Goal: Information Seeking & Learning: Understand process/instructions

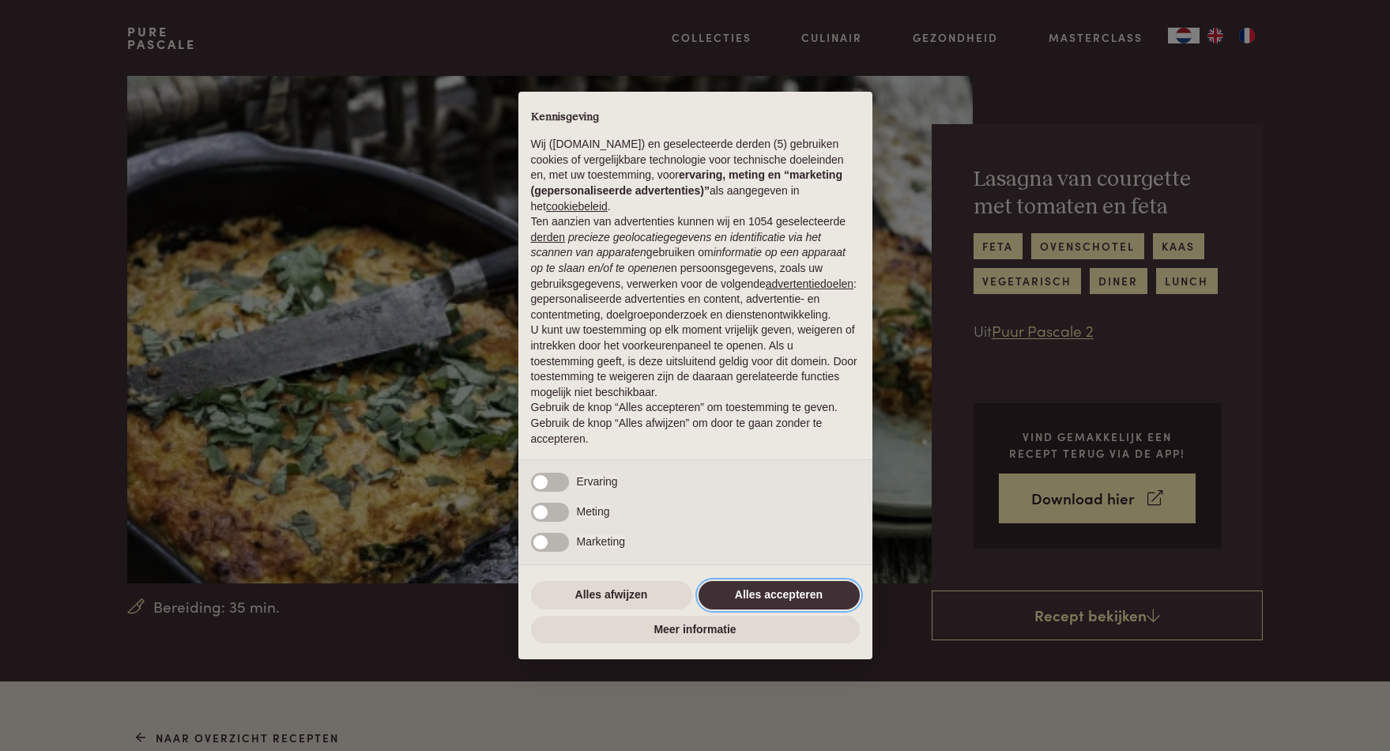
click at [814, 598] on button "Alles accepteren" at bounding box center [779, 595] width 161 height 28
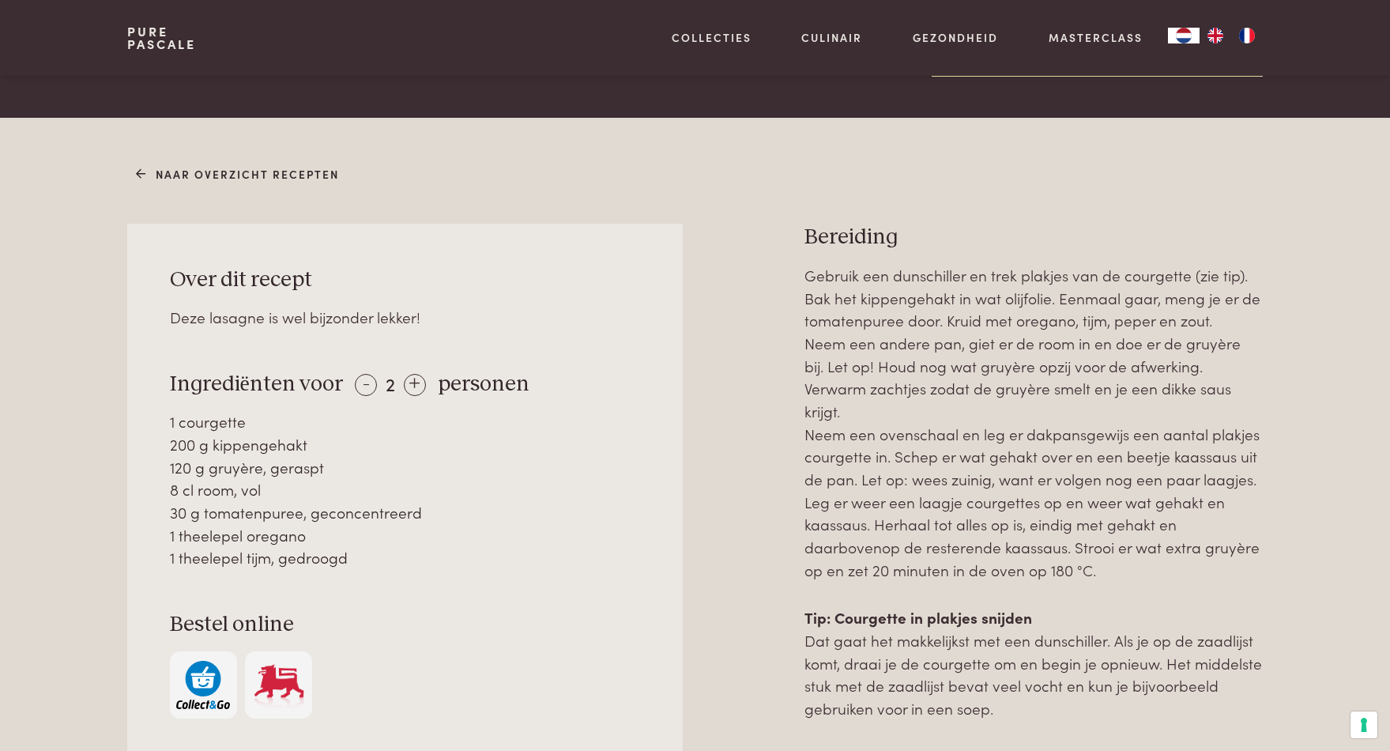
scroll to position [590, 0]
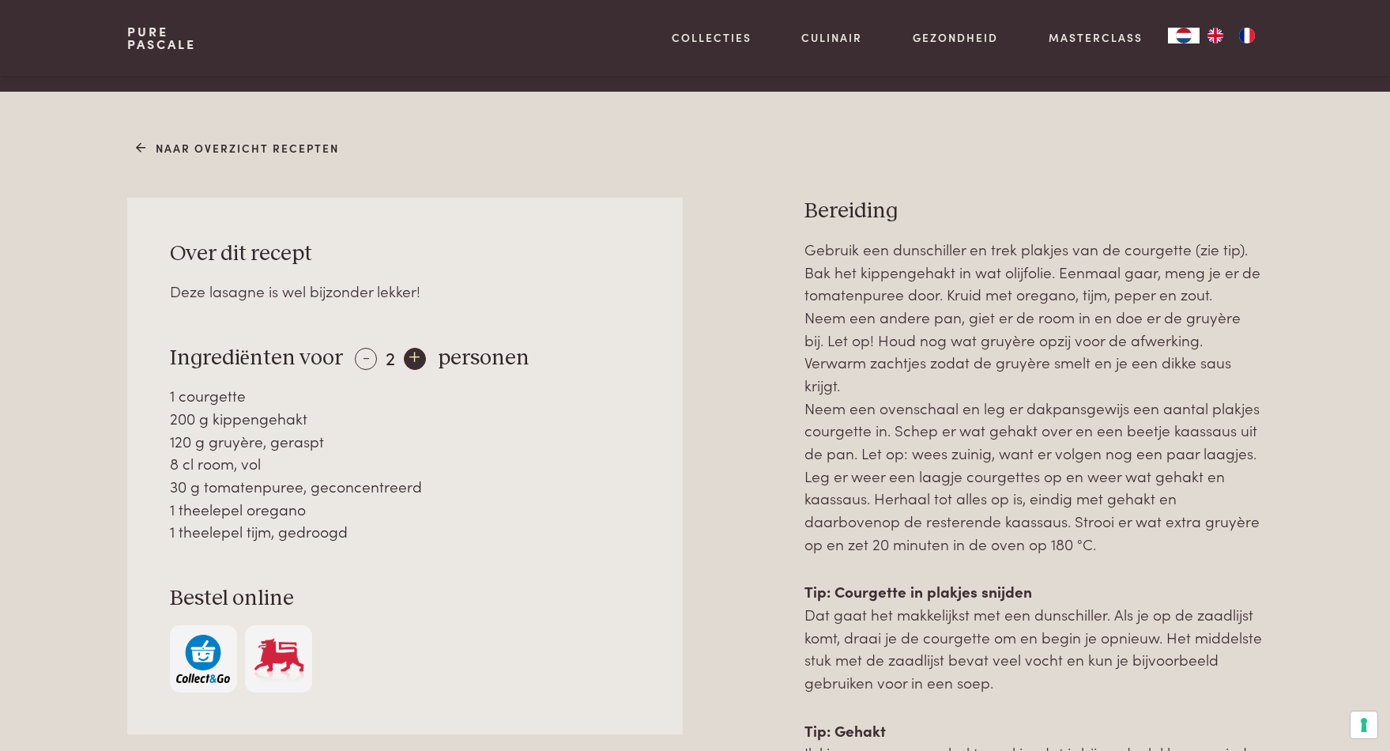
click at [411, 352] on div "+" at bounding box center [415, 359] width 22 height 22
click at [411, 352] on div "+" at bounding box center [416, 359] width 22 height 22
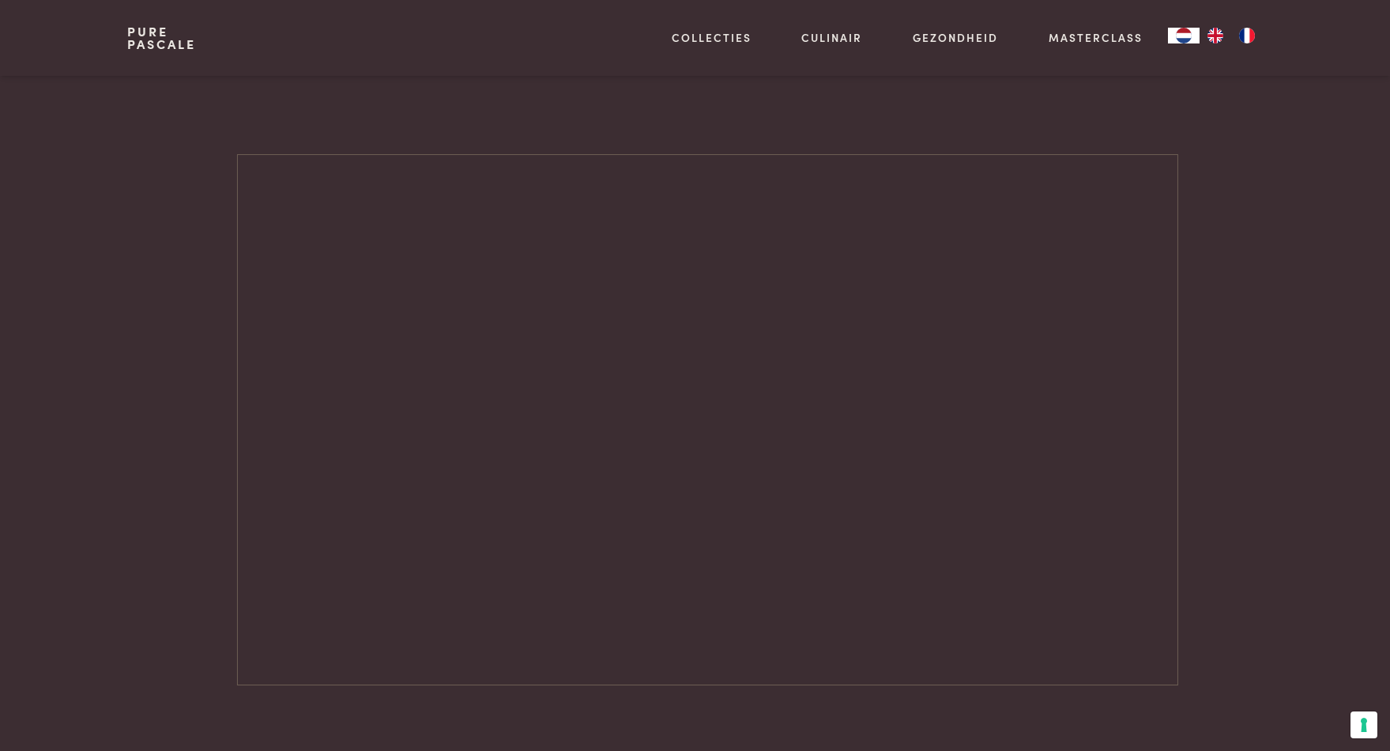
scroll to position [1517, 0]
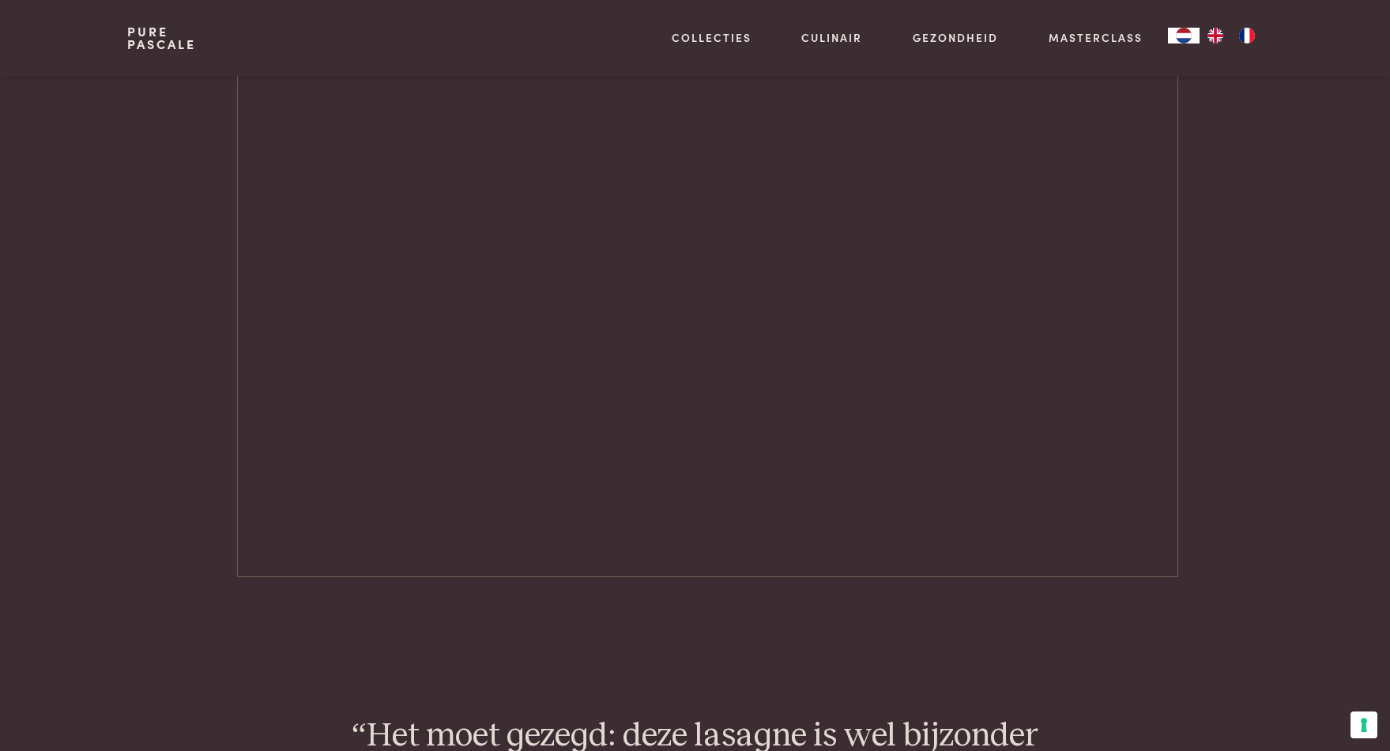
scroll to position [1626, 0]
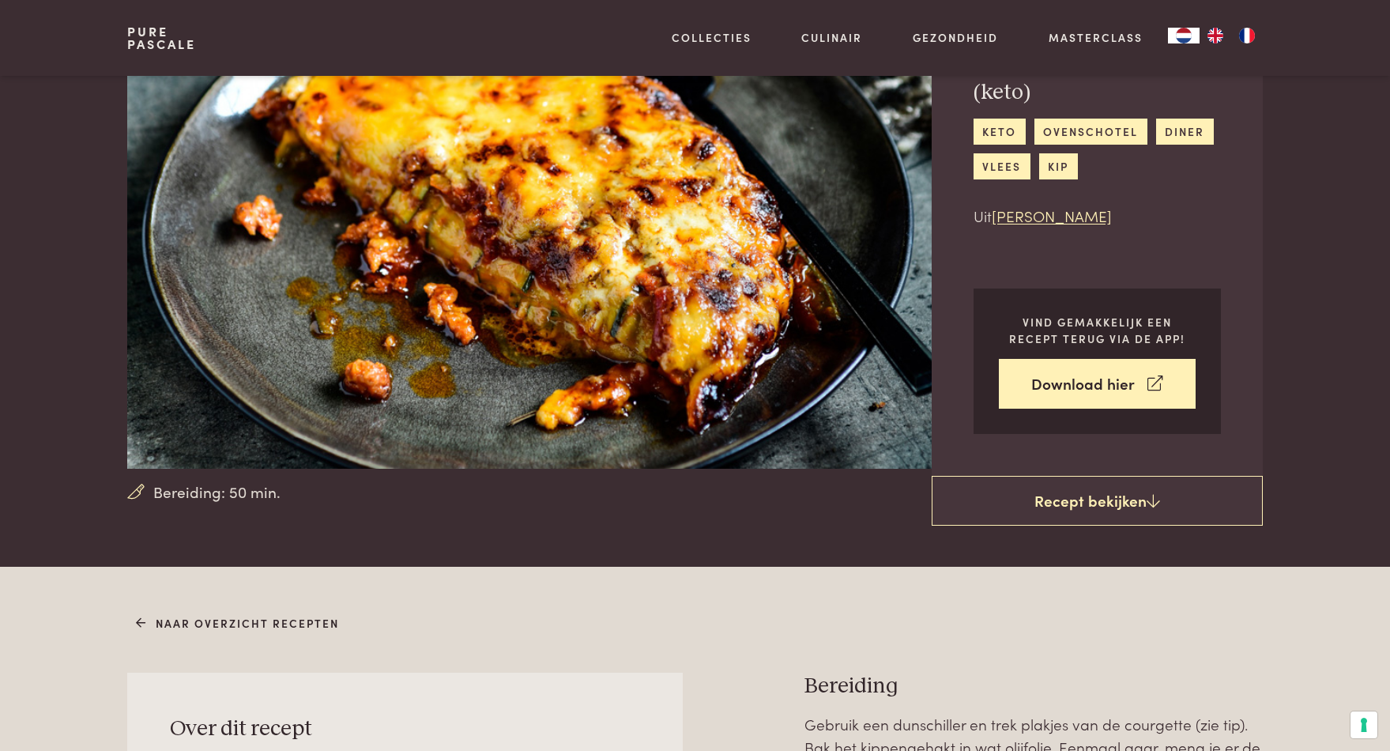
scroll to position [116, 0]
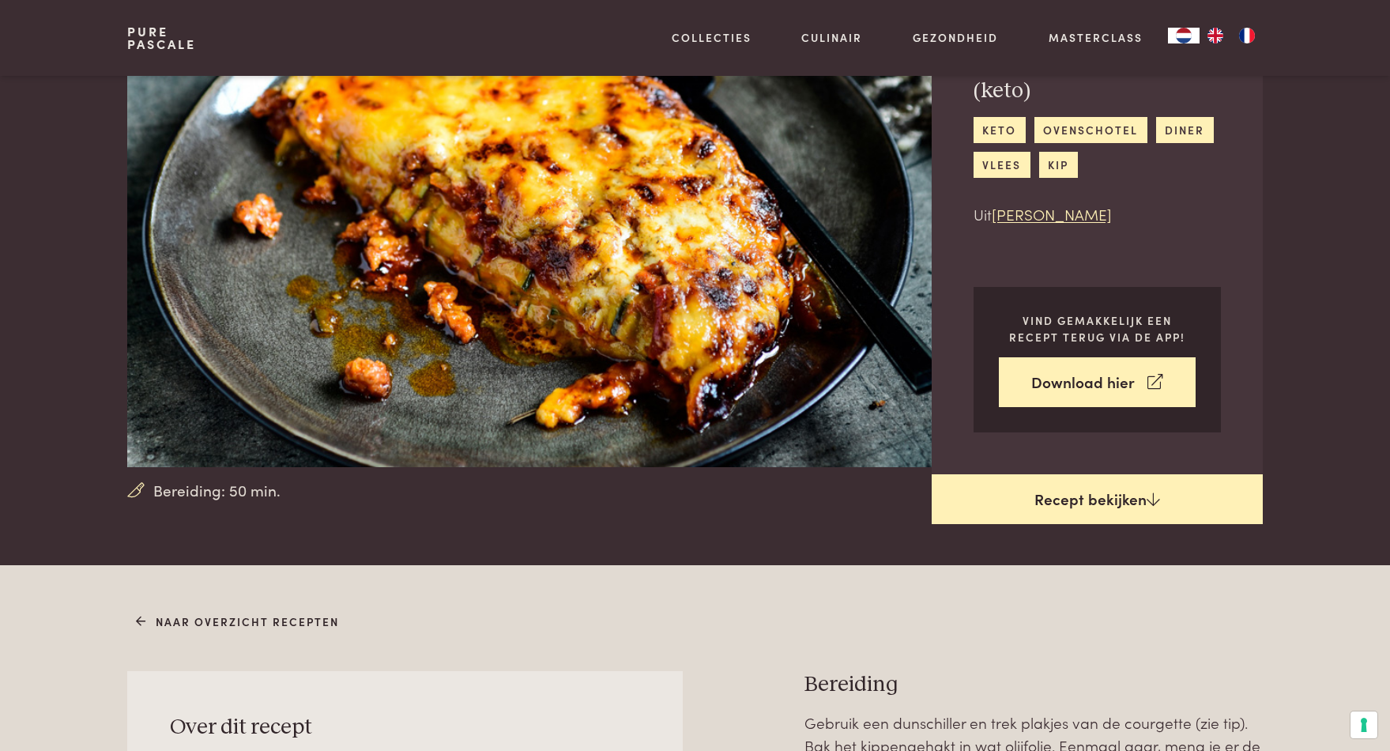
click at [1107, 498] on link "Recept bekijken" at bounding box center [1097, 499] width 331 height 51
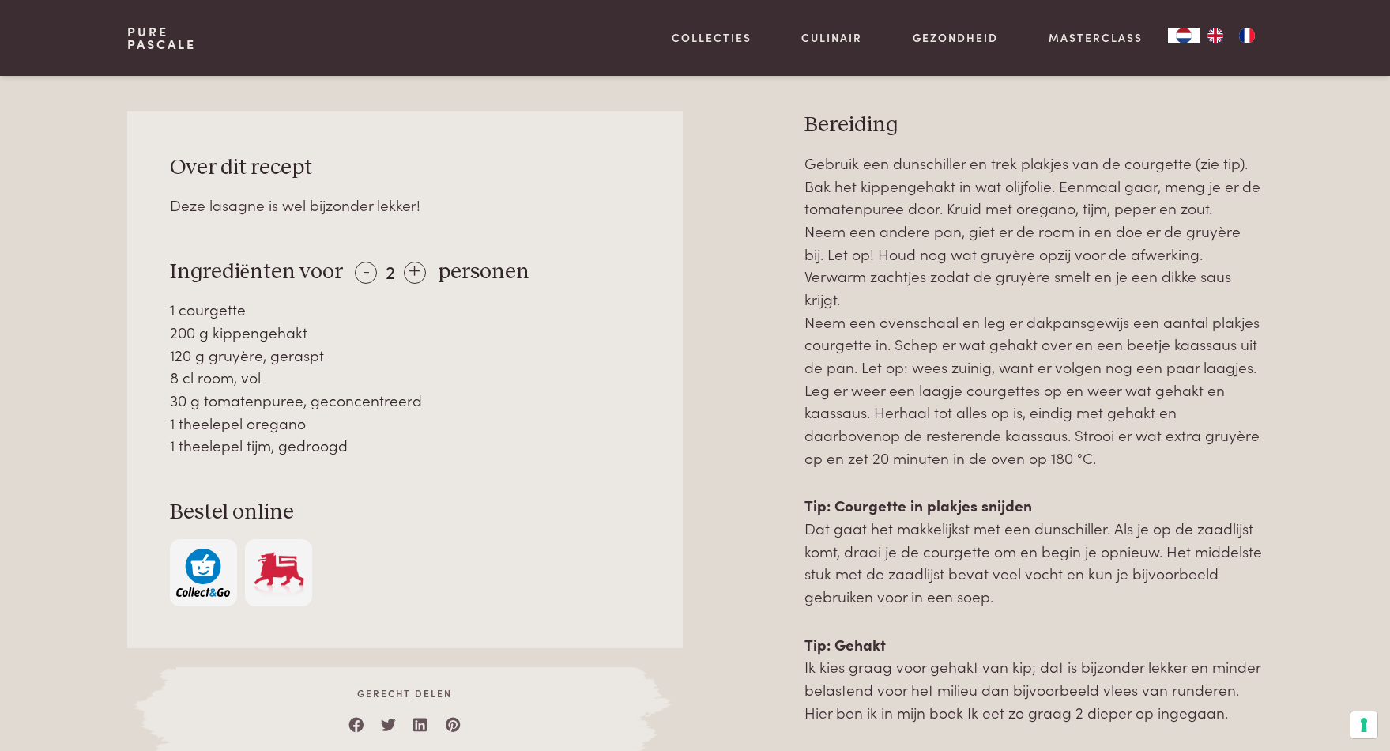
scroll to position [676, 0]
click at [415, 266] on div "+" at bounding box center [415, 272] width 22 height 22
click at [415, 266] on div "+" at bounding box center [416, 272] width 22 height 22
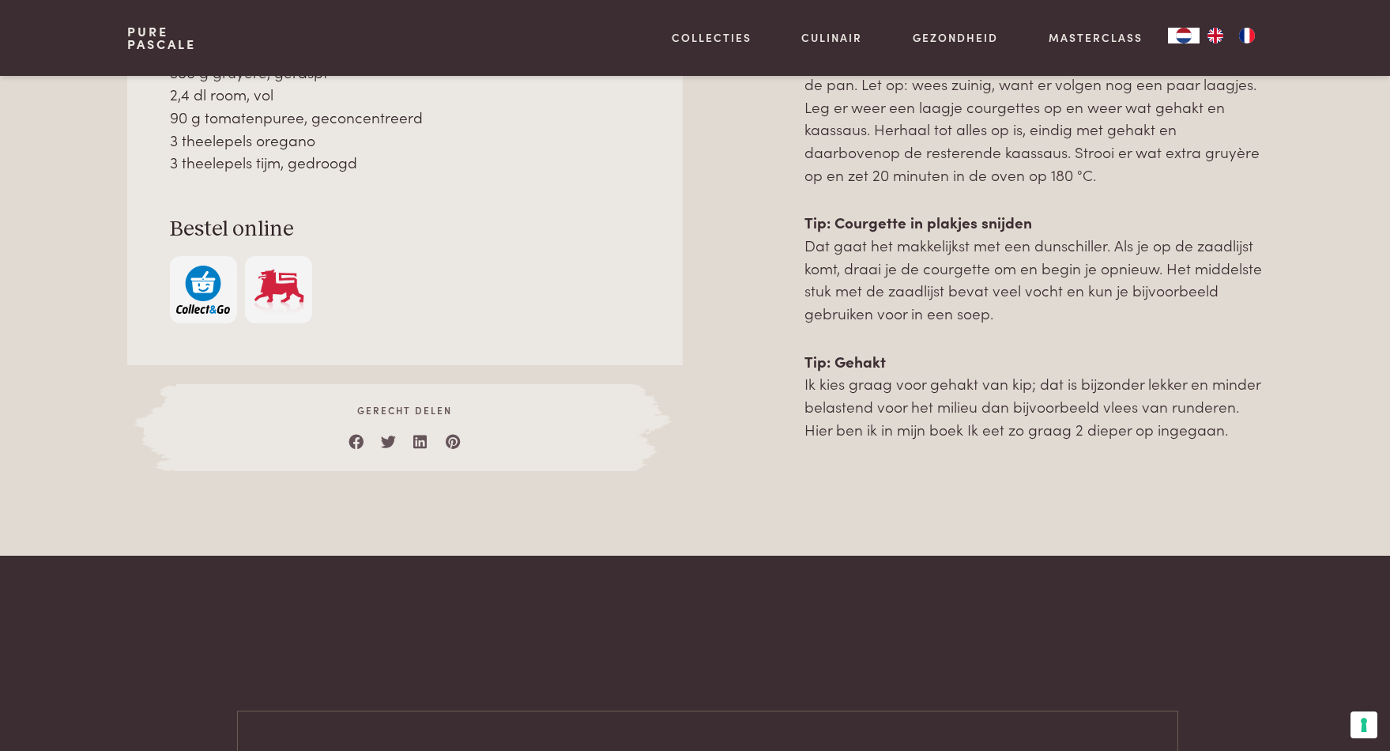
scroll to position [961, 0]
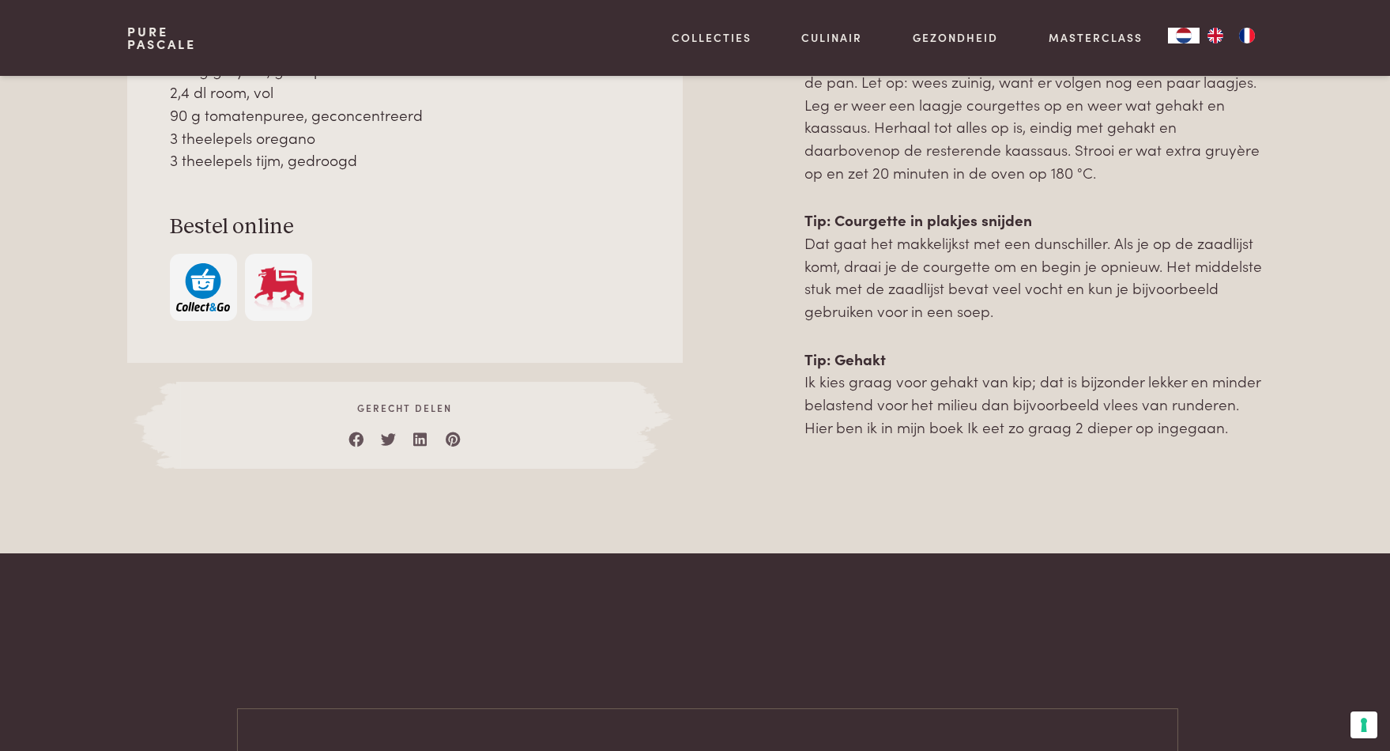
click at [687, 578] on main "Bereiding: 50 min. Lasagne met courgette (keto) keto ovenschotel diner vlees ki…" at bounding box center [695, 531] width 1390 height 2985
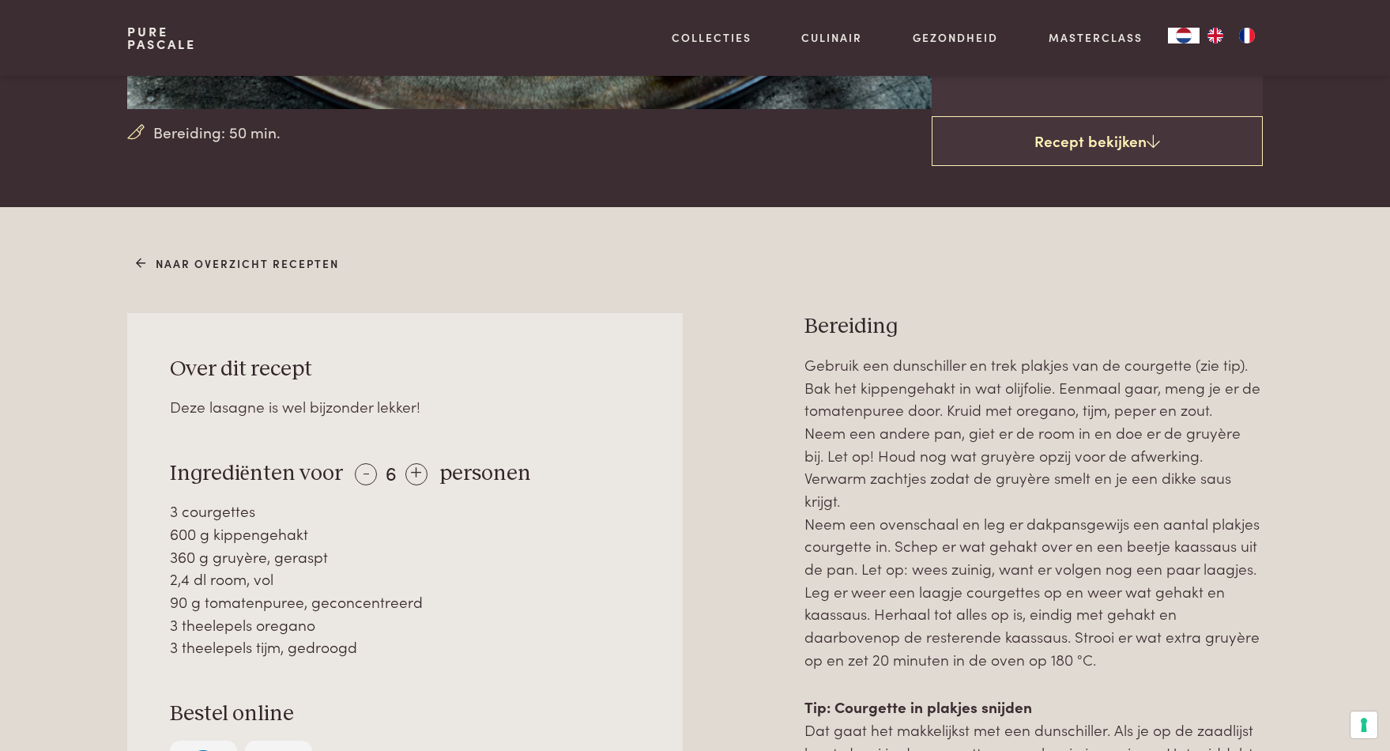
scroll to position [471, 0]
